Goal: Task Accomplishment & Management: Manage account settings

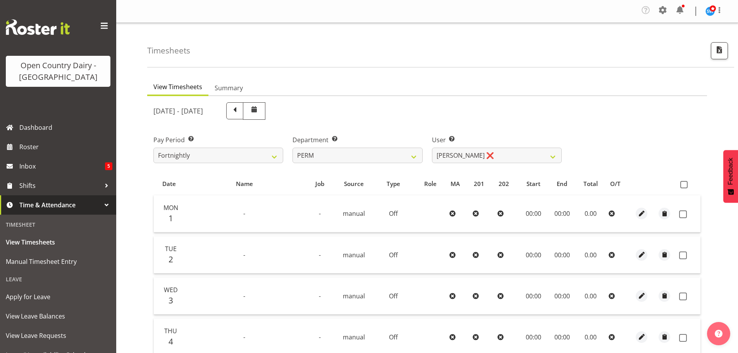
select select "802"
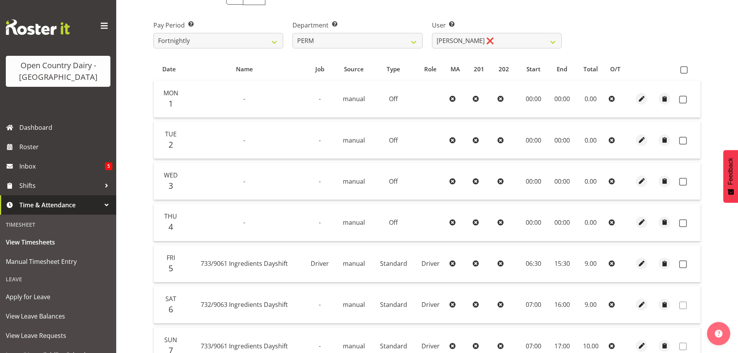
scroll to position [117, 0]
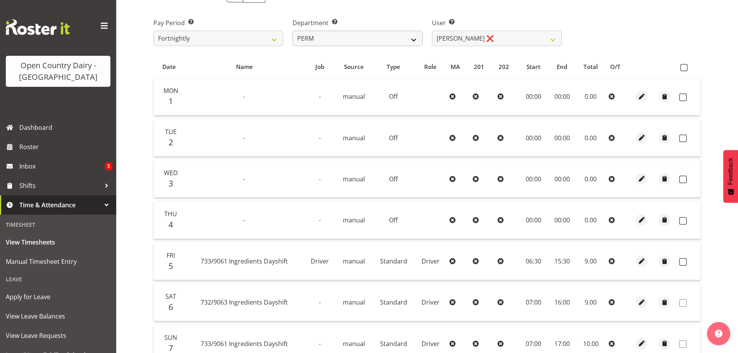
click at [396, 36] on select "701 702 703 704 705 706 707 708 709 710 711 712 713 714 715 716 717 718 719 720" at bounding box center [357, 38] width 130 height 15
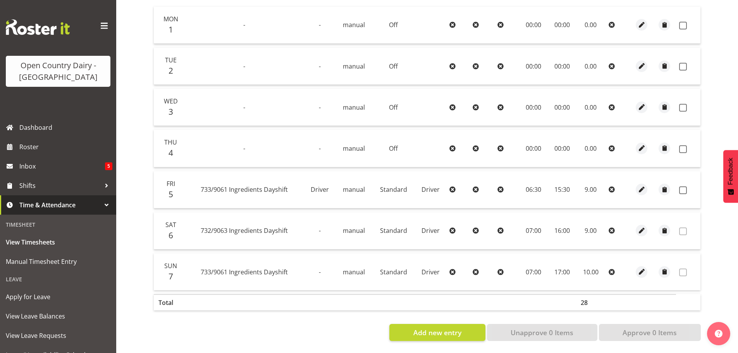
scroll to position [78, 0]
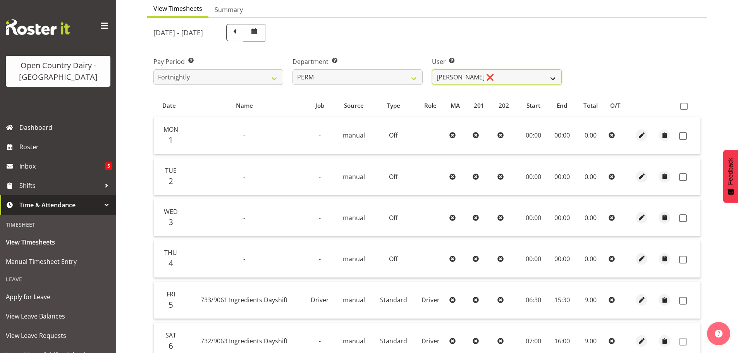
click at [443, 84] on select "[PERSON_NAME] ❌ [PERSON_NAME] ❌ [PERSON_NAME] ❌ [PERSON_NAME] ❌ [PERSON_NAME] ❌…" at bounding box center [497, 76] width 130 height 15
select select "8233"
click at [432, 69] on select "[PERSON_NAME] ❌ [PERSON_NAME] ❌ [PERSON_NAME] ❌ [PERSON_NAME] ❌ [PERSON_NAME] ❌…" at bounding box center [497, 76] width 130 height 15
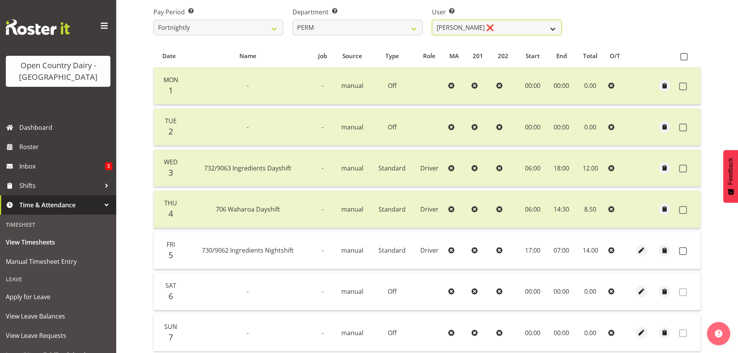
scroll to position [39, 0]
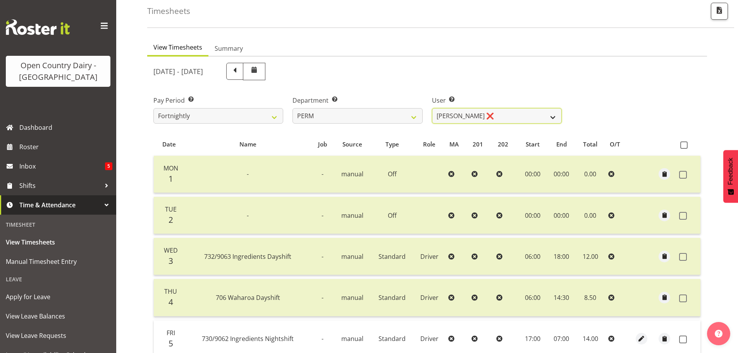
click at [452, 112] on select "[PERSON_NAME] ❌ [PERSON_NAME] ❌ [PERSON_NAME] ❌ [PERSON_NAME] ❌ [PERSON_NAME] ❌…" at bounding box center [497, 115] width 130 height 15
click at [354, 109] on select "701 702 703 704 705 706 707 708 709 710 711 712 713 714 715 716 717 718 719 720" at bounding box center [357, 115] width 130 height 15
select select "732"
click at [292, 108] on select "701 702 703 704 705 706 707 708 709 710 711 712 713 714 715 716 717 718 719 720" at bounding box center [357, 115] width 130 height 15
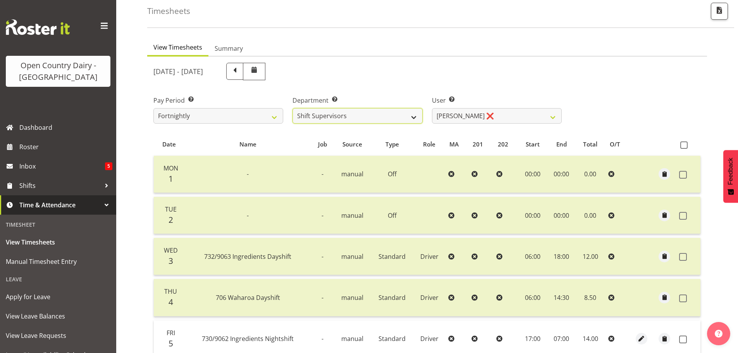
select select "10898"
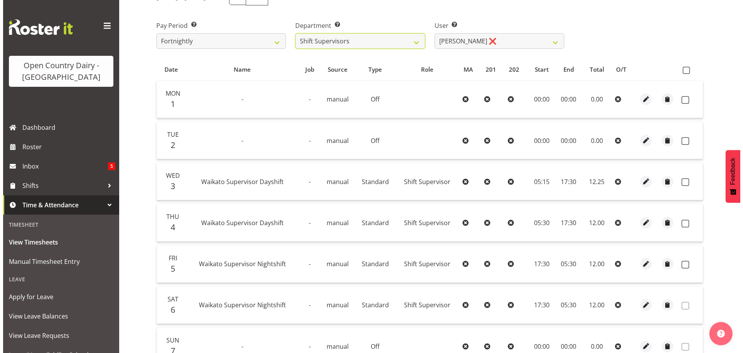
scroll to position [194, 0]
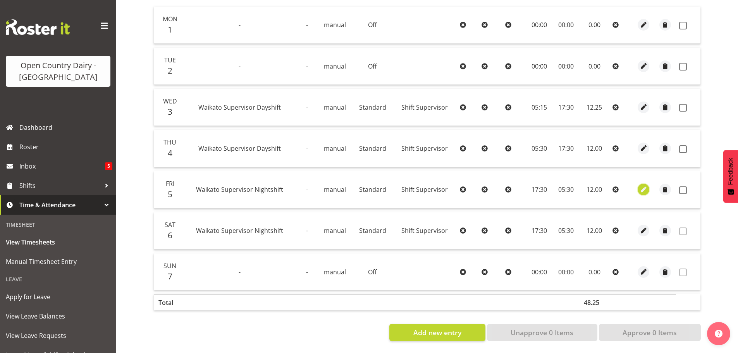
click at [641, 185] on span "button" at bounding box center [643, 189] width 9 height 9
select select "Standard"
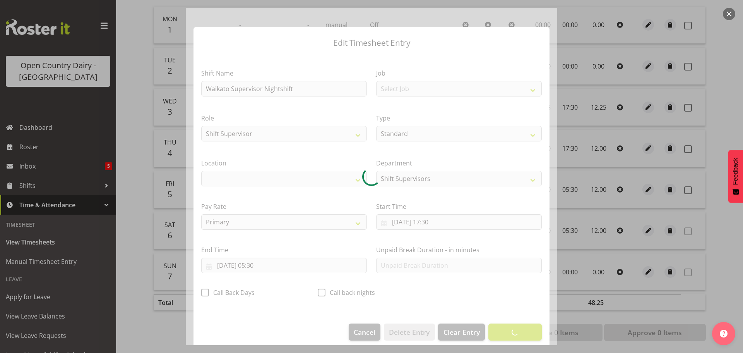
select select "1054"
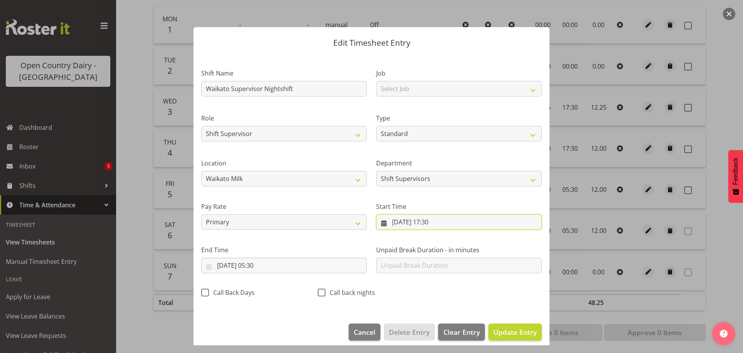
click at [438, 221] on input "[DATE] 17:30" at bounding box center [459, 221] width 166 height 15
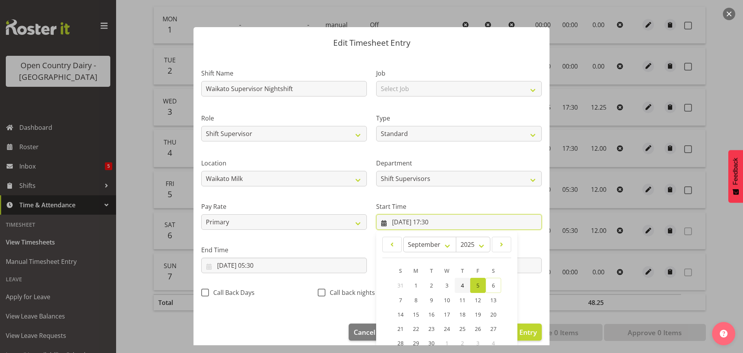
scroll to position [62, 0]
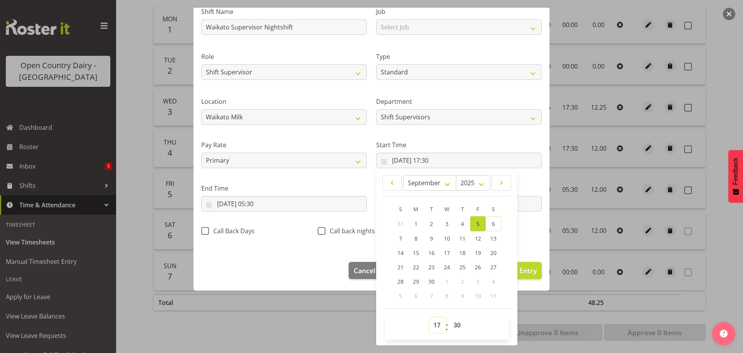
click at [433, 325] on select "00 01 02 03 04 05 06 07 08 09 10 11 12 13 14 15 16 17 18 19 20 21 22 23" at bounding box center [437, 324] width 17 height 15
select select "16"
click at [429, 317] on select "00 01 02 03 04 05 06 07 08 09 10 11 12 13 14 15 16 17 18 19 20 21 22 23" at bounding box center [437, 324] width 17 height 15
type input "[DATE] 16:30"
click at [254, 202] on input "[DATE] 05:30" at bounding box center [284, 203] width 166 height 15
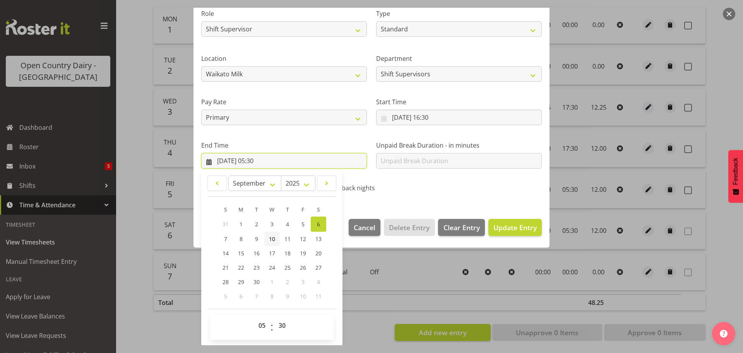
scroll to position [105, 0]
click at [264, 321] on select "00 01 02 03 04 05 06 07 08 09 10 11 12 13 14 15 16 17 18 19 20 21 22 23" at bounding box center [262, 324] width 17 height 15
select select "6"
click at [254, 317] on select "00 01 02 03 04 05 06 07 08 09 10 11 12 13 14 15 16 17 18 19 20 21 22 23" at bounding box center [262, 324] width 17 height 15
type input "[DATE] 06:30"
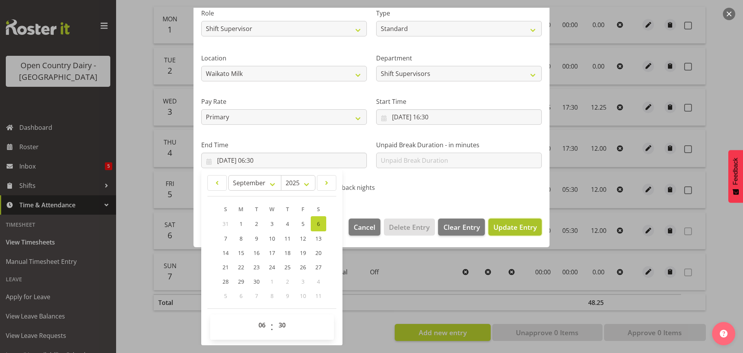
click at [497, 222] on span "Update Entry" at bounding box center [515, 226] width 43 height 9
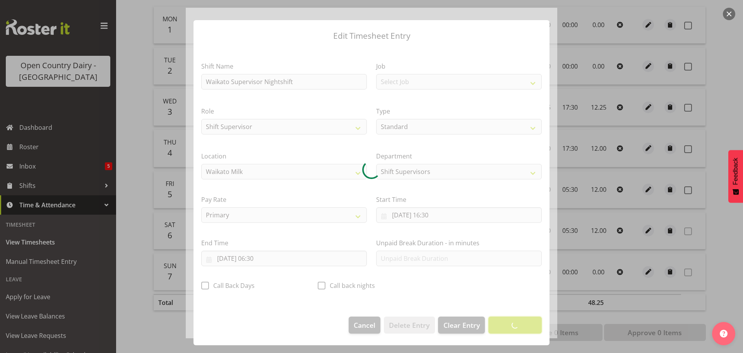
scroll to position [7, 0]
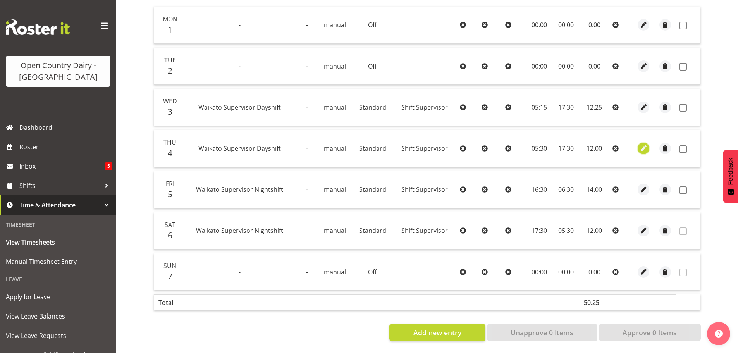
click at [642, 144] on span "button" at bounding box center [643, 148] width 9 height 9
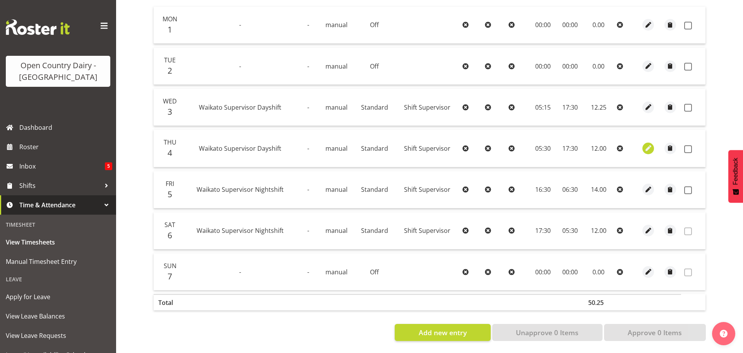
select select "Standard"
select select "8"
select select "2025"
select select "5"
select select "30"
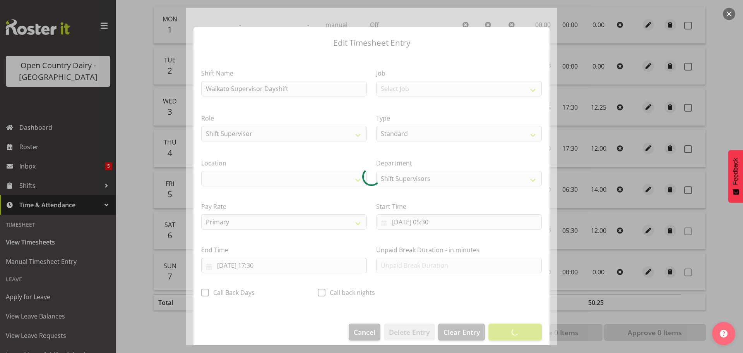
select select "1054"
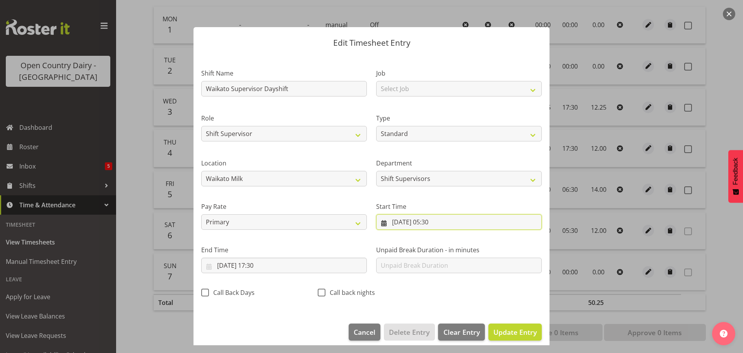
click at [435, 223] on input "[DATE] 05:30" at bounding box center [459, 221] width 166 height 15
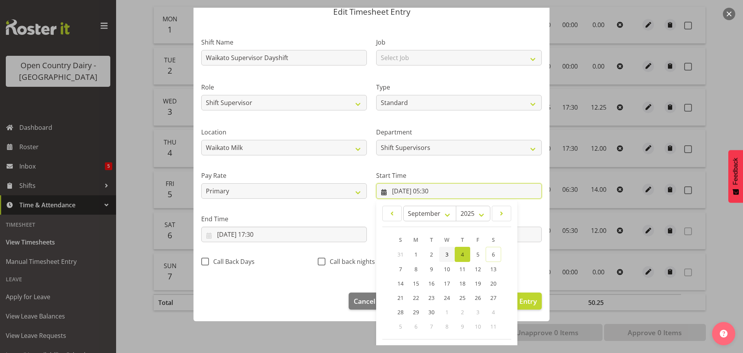
scroll to position [62, 0]
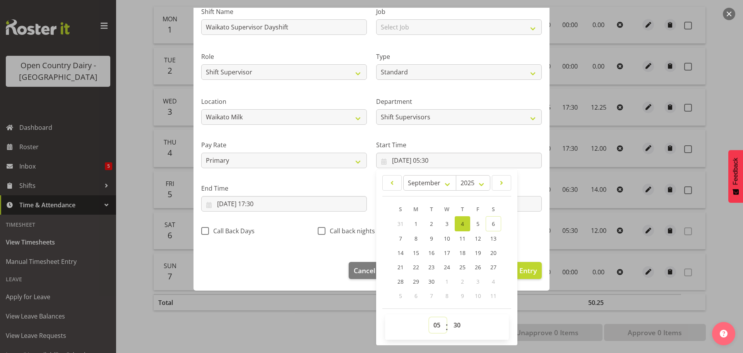
click at [436, 321] on select "00 01 02 03 04 05 06 07 08 09 10 11 12 13 14 15 16 17 18 19 20 21 22 23" at bounding box center [437, 324] width 17 height 15
click at [429, 317] on select "00 01 02 03 04 05 06 07 08 09 10 11 12 13 14 15 16 17 18 19 20 21 22 23" at bounding box center [437, 324] width 17 height 15
click at [453, 325] on select "00 01 02 03 04 05 06 07 08 09 10 11 12 13 14 15 16 17 18 19 20 21 22 23 24 25 2…" at bounding box center [458, 324] width 17 height 15
select select "15"
click at [450, 317] on select "00 01 02 03 04 05 06 07 08 09 10 11 12 13 14 15 16 17 18 19 20 21 22 23 24 25 2…" at bounding box center [458, 324] width 17 height 15
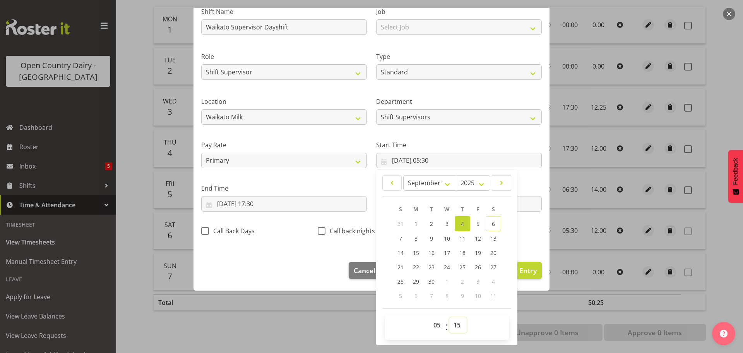
type input "[DATE] 05:15"
click at [313, 264] on footer "Cancel Delete Entry Clear Entry Update Entry" at bounding box center [372, 272] width 356 height 36
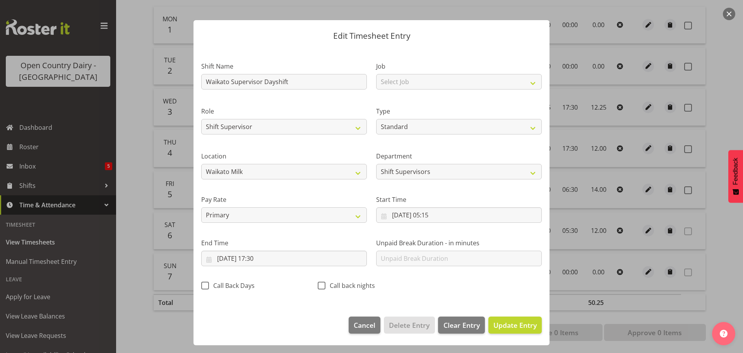
scroll to position [7, 0]
click at [263, 259] on input "[DATE] 17:30" at bounding box center [284, 258] width 166 height 15
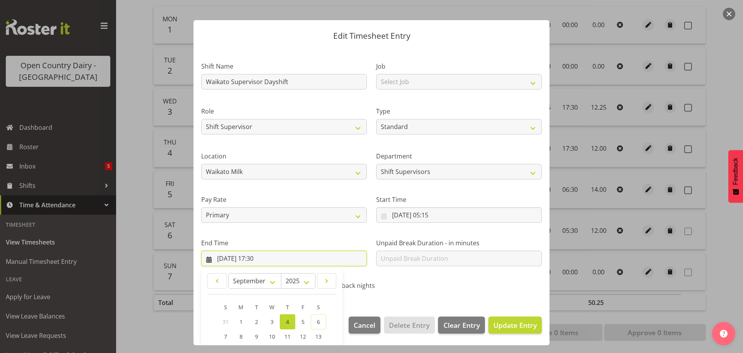
scroll to position [105, 0]
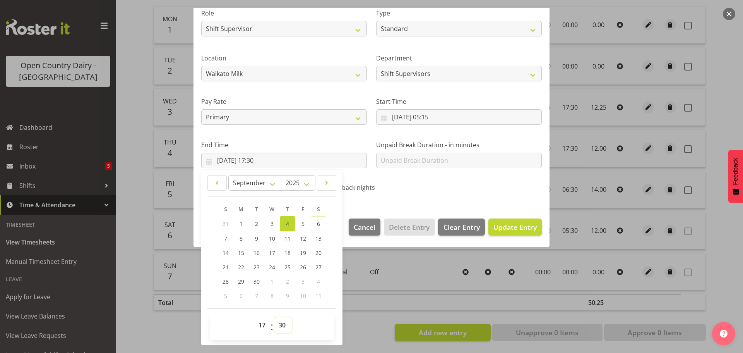
click at [283, 329] on select "00 01 02 03 04 05 06 07 08 09 10 11 12 13 14 15 16 17 18 19 20 21 22 23 24 25 2…" at bounding box center [283, 324] width 17 height 15
select select "45"
click at [275, 317] on select "00 01 02 03 04 05 06 07 08 09 10 11 12 13 14 15 16 17 18 19 20 21 22 23 24 25 2…" at bounding box center [283, 324] width 17 height 15
type input "[DATE] 17:45"
click at [512, 229] on span "Update Entry" at bounding box center [515, 226] width 43 height 9
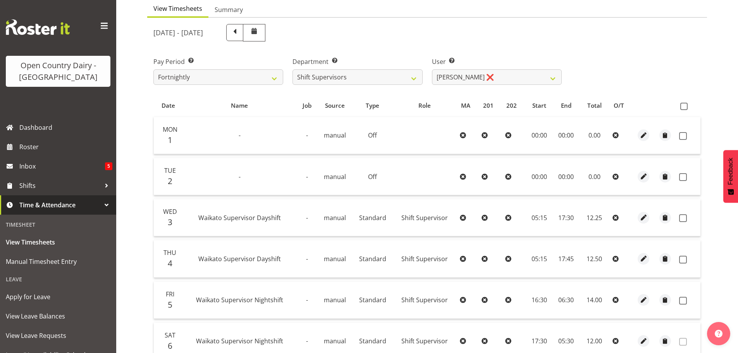
scroll to position [156, 0]
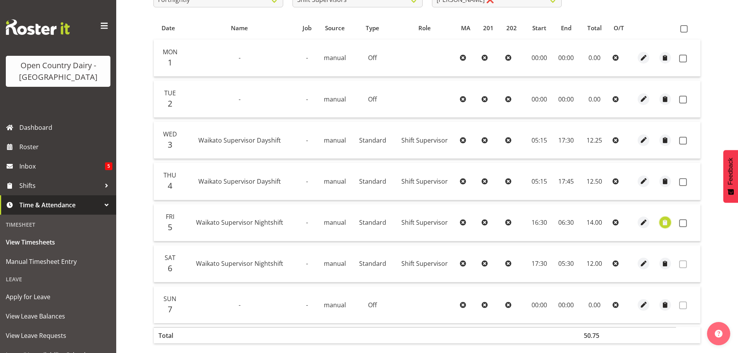
click at [663, 222] on span "button" at bounding box center [665, 222] width 9 height 9
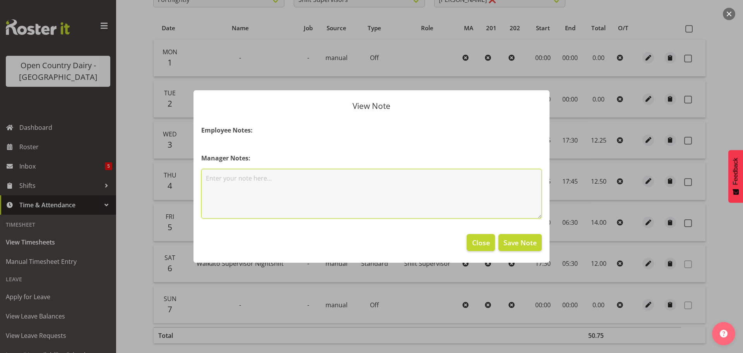
click at [280, 183] on textarea at bounding box center [371, 194] width 341 height 50
type textarea "130kms to claim"
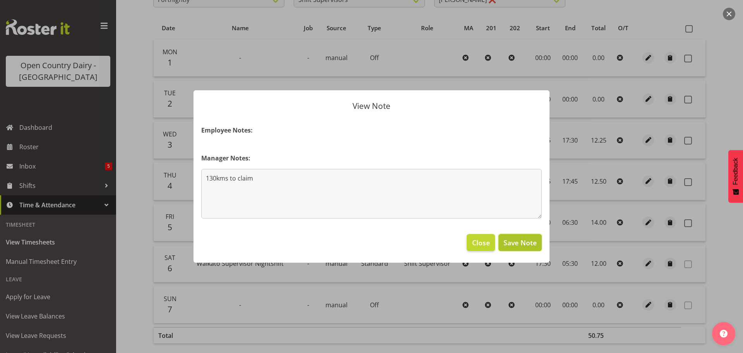
click at [503, 241] on button "Save Note" at bounding box center [520, 242] width 43 height 17
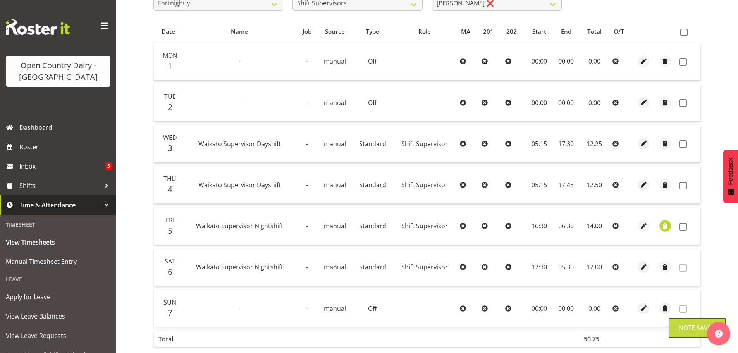
scroll to position [78, 0]
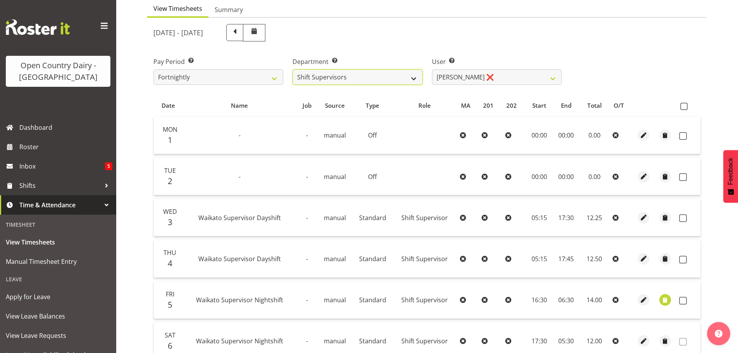
drag, startPoint x: 361, startPoint y: 74, endPoint x: 359, endPoint y: 82, distance: 8.9
click at [361, 74] on select "701 702 703 704 705 706 707 708 709 710 711 712 713 714 715 716 717 718 719 720" at bounding box center [357, 76] width 130 height 15
select select "763"
click at [292, 69] on select "701 702 703 704 705 706 707 708 709 710 711 712 713 714 715 716 717 718 719 720" at bounding box center [357, 76] width 130 height 15
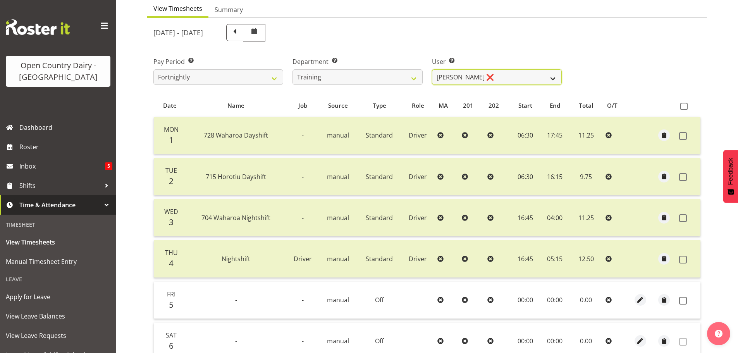
click at [541, 76] on select "[PERSON_NAME] ❌ [PERSON_NAME] ❌ [PERSON_NAME] ❌ [PERSON_NAME] ❌ [PERSON_NAME] ❌…" at bounding box center [497, 76] width 130 height 15
click at [432, 69] on select "[PERSON_NAME] ❌ [PERSON_NAME] ❌ [PERSON_NAME] ❌ [PERSON_NAME] ❌ [PERSON_NAME] ❌…" at bounding box center [497, 76] width 130 height 15
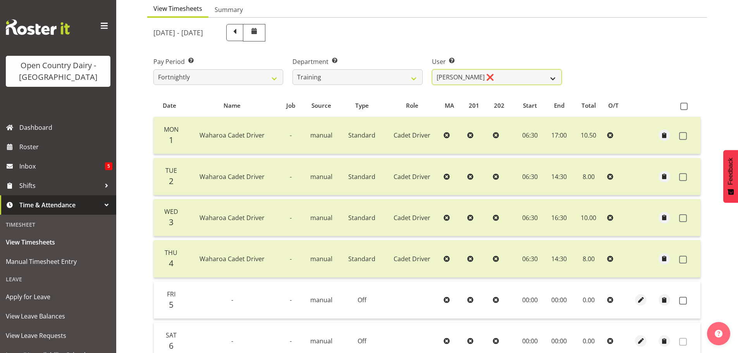
click at [443, 72] on select "[PERSON_NAME] ❌ [PERSON_NAME] ❌ [PERSON_NAME] ❌ [PERSON_NAME] ❌ [PERSON_NAME] ❌…" at bounding box center [497, 76] width 130 height 15
select select "11705"
click at [432, 69] on select "[PERSON_NAME] ❌ [PERSON_NAME] ❌ [PERSON_NAME] ❌ [PERSON_NAME] ❌ [PERSON_NAME] ❌…" at bounding box center [497, 76] width 130 height 15
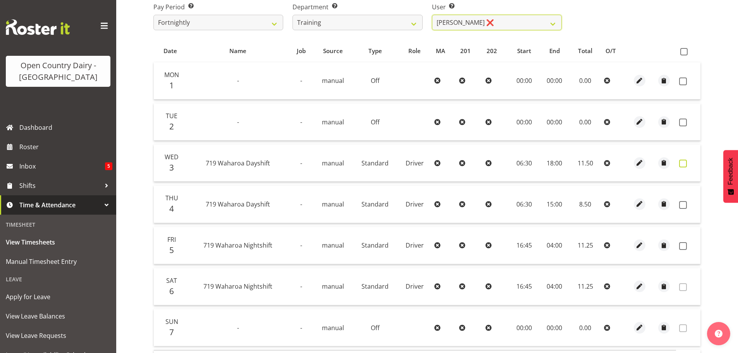
scroll to position [39, 0]
